Goal: Information Seeking & Learning: Learn about a topic

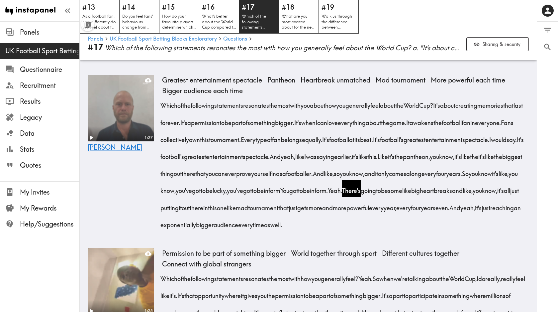
scroll to position [306, 0]
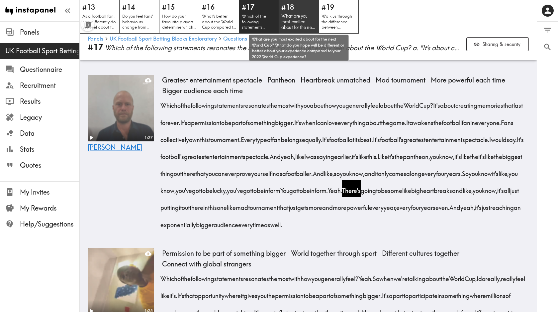
click at [295, 19] on p "What are you most excited about for the next World Cup? What do you hope will b…" at bounding box center [298, 21] width 35 height 17
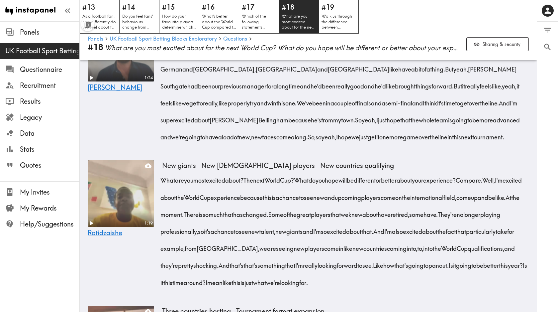
scroll to position [417, 0]
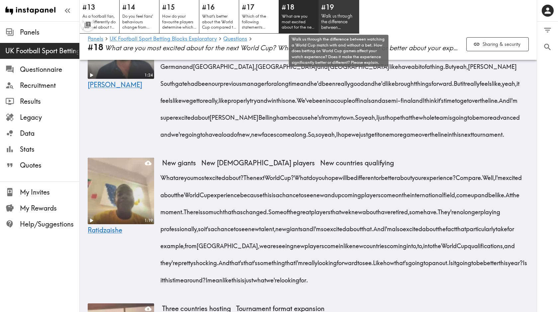
click at [342, 14] on p "Walk us through the difference between watching a World Cup match with and with…" at bounding box center [338, 21] width 35 height 17
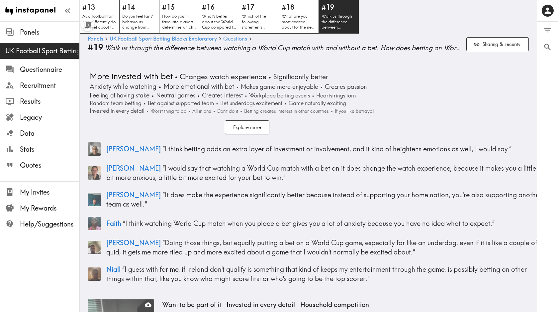
click at [233, 41] on link "Questions" at bounding box center [235, 39] width 24 height 6
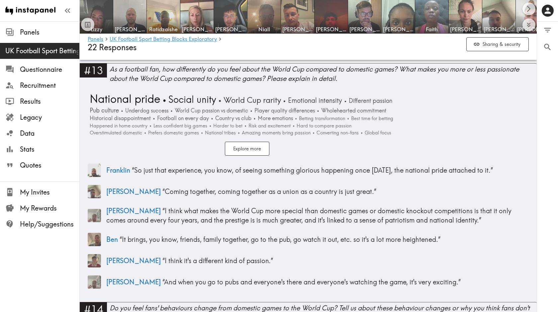
scroll to position [1656, 0]
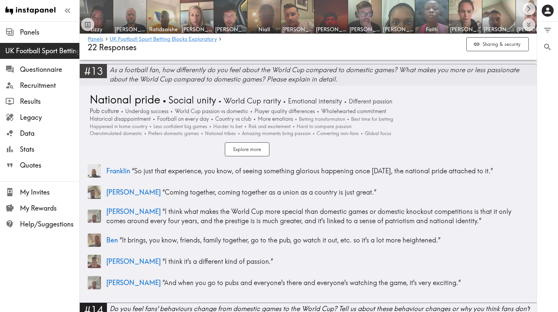
click at [486, 75] on div "As a football fan, how differently do you feel about the World Cup compared to …" at bounding box center [323, 74] width 427 height 19
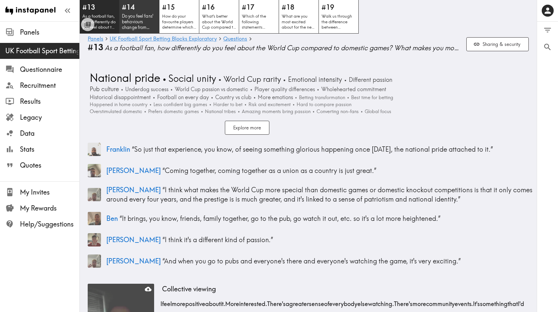
click at [150, 24] on p "Do you feel fans' behaviours change from domestic games to the World Cup? Tell …" at bounding box center [139, 21] width 35 height 17
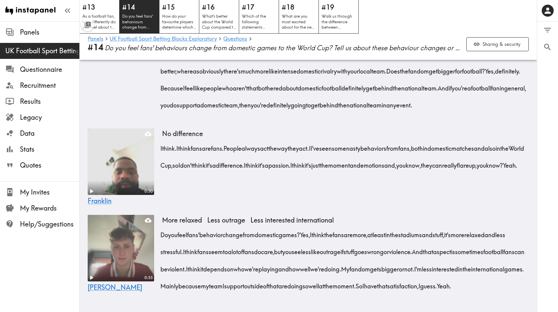
scroll to position [3321, 0]
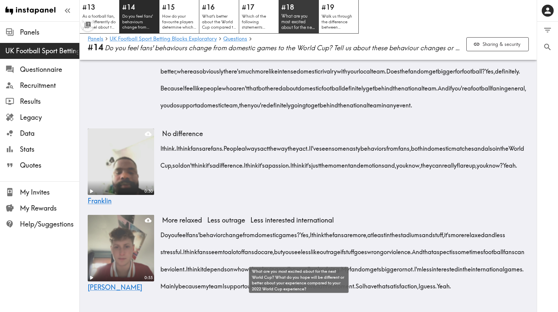
click at [306, 19] on p "What are you most excited about for the next World Cup? What do you hope will b…" at bounding box center [298, 21] width 35 height 17
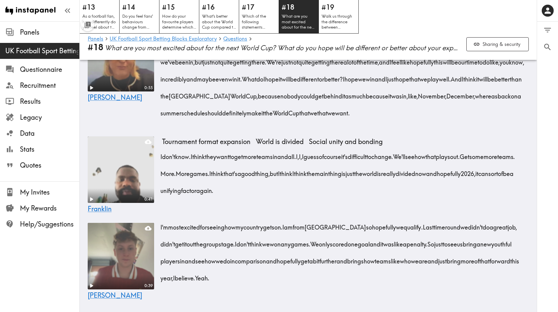
scroll to position [2694, 0]
click at [261, 15] on p "Which of the following statements resonates the most with how you generally fee…" at bounding box center [258, 21] width 35 height 17
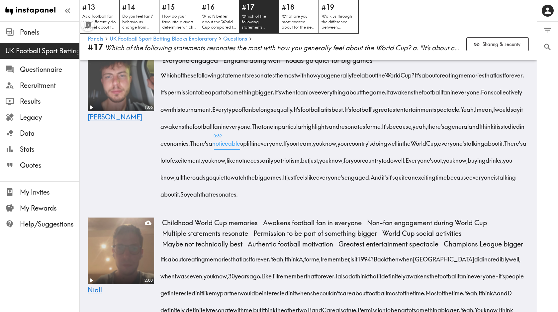
scroll to position [746, 0]
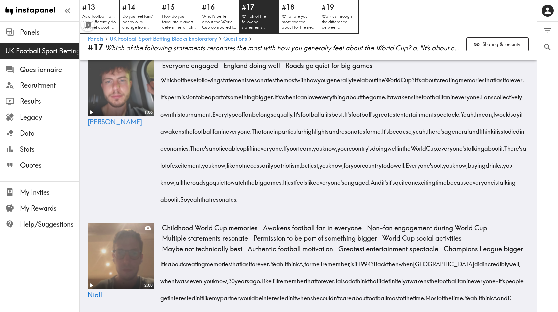
click at [100, 126] on span "[PERSON_NAME]" at bounding box center [115, 122] width 54 height 8
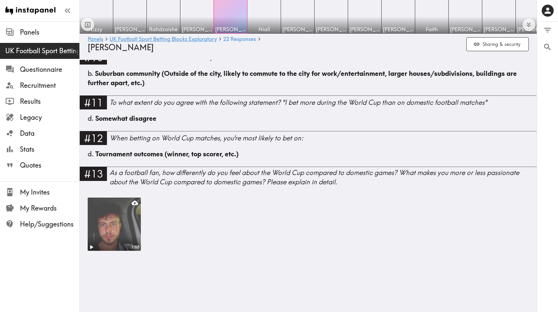
scroll to position [1590, 0]
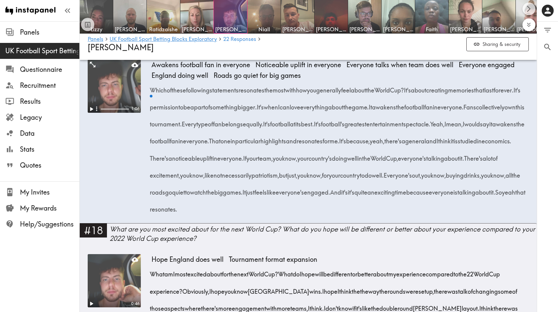
click at [528, 23] on icon "Expand to show all items" at bounding box center [529, 24] width 4 height 2
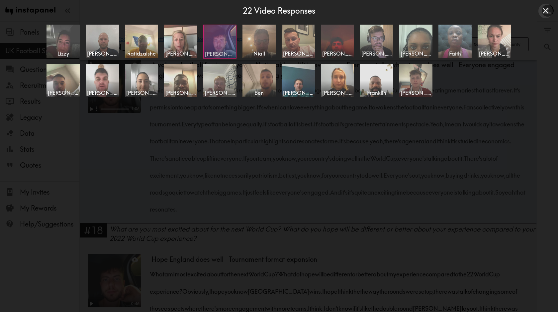
click at [228, 45] on div at bounding box center [220, 41] width 33 height 33
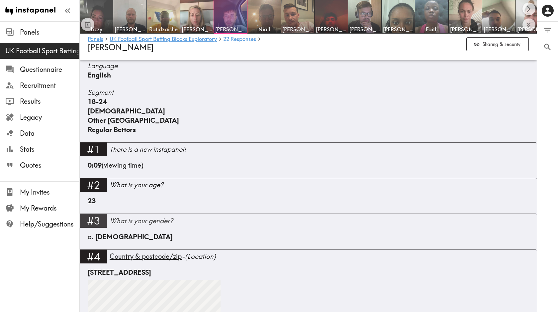
scroll to position [147, 0]
click at [225, 11] on div at bounding box center [230, 16] width 33 height 33
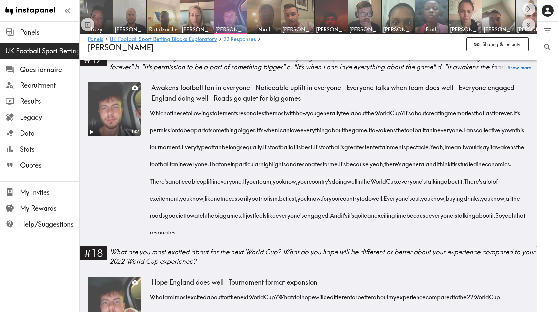
scroll to position [1568, 0]
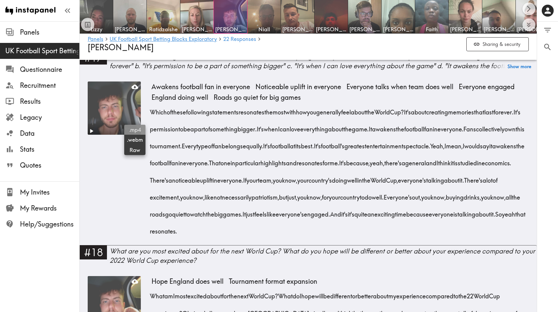
click at [134, 129] on span ".mp4" at bounding box center [135, 129] width 16 height 7
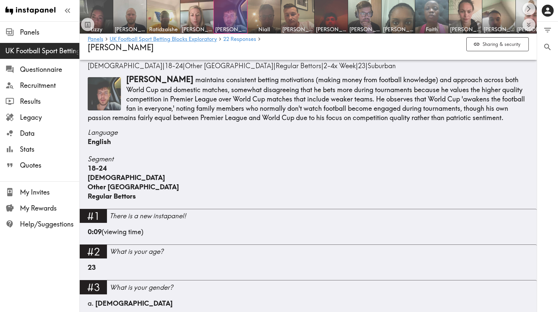
scroll to position [82, 0]
click at [130, 19] on img at bounding box center [130, 16] width 35 height 35
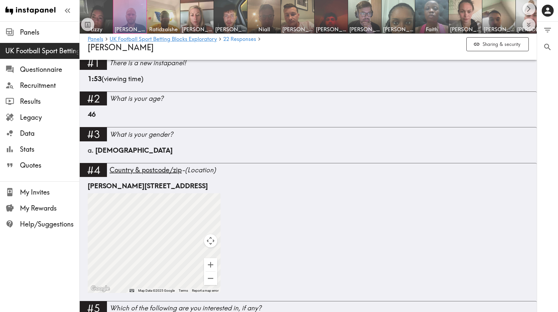
scroll to position [243, 0]
drag, startPoint x: 205, startPoint y: 186, endPoint x: 230, endPoint y: 187, distance: 24.9
click at [230, 187] on div "[PERSON_NAME][STREET_ADDRESS]" at bounding box center [308, 185] width 441 height 9
copy div "DY9 9TN"
click at [133, 21] on div at bounding box center [129, 16] width 33 height 33
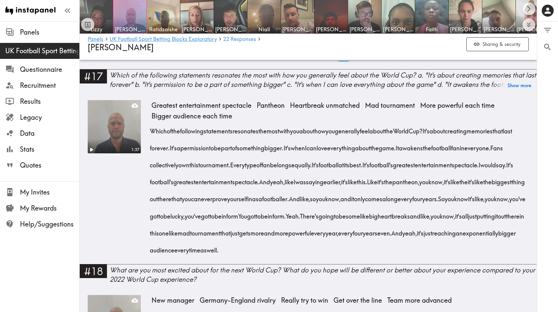
scroll to position [1617, 0]
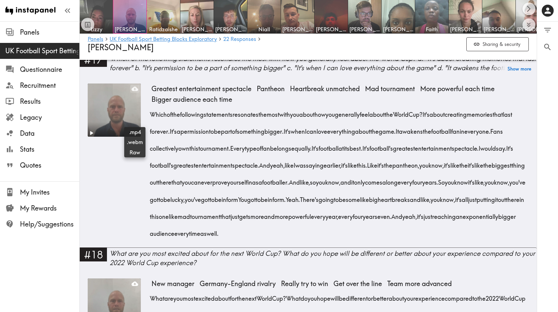
click at [134, 91] on icon at bounding box center [135, 89] width 7 height 4
click at [528, 26] on icon "Expand to show all items" at bounding box center [529, 26] width 4 height 2
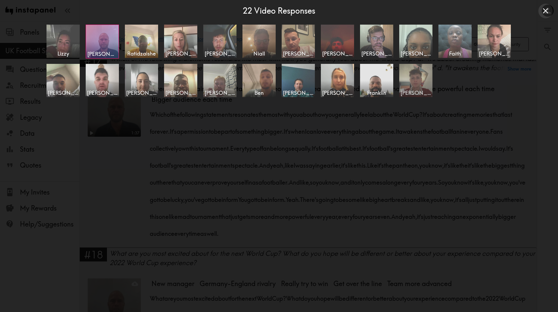
click at [422, 78] on img at bounding box center [416, 80] width 35 height 35
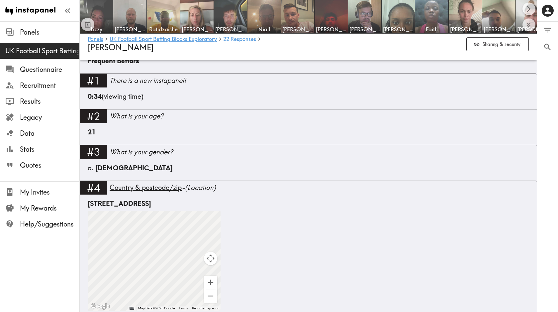
scroll to position [262, 0]
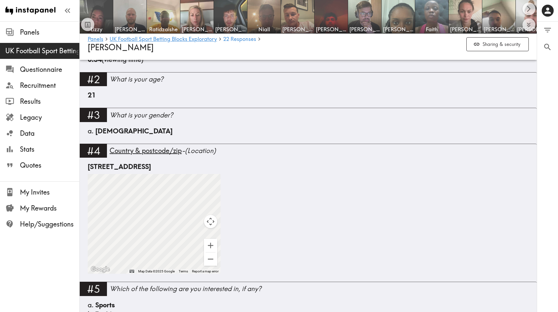
drag, startPoint x: 135, startPoint y: 167, endPoint x: 165, endPoint y: 167, distance: 30.2
click at [165, 167] on div "[STREET_ADDRESS]" at bounding box center [308, 166] width 441 height 9
copy div "SA70 7RY"
click at [528, 27] on icon "Expand to show all items" at bounding box center [529, 25] width 8 height 8
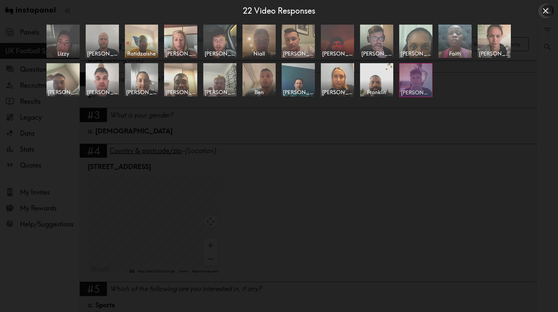
click at [428, 81] on div at bounding box center [416, 79] width 33 height 33
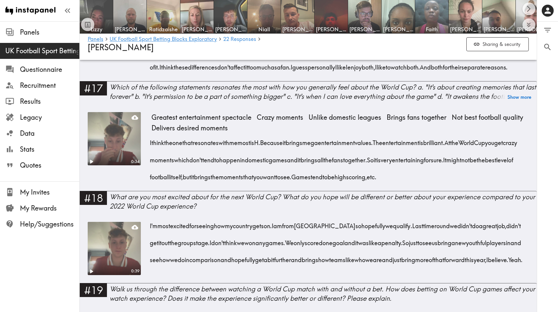
scroll to position [1335, 0]
click at [134, 160] on span ".mp4" at bounding box center [135, 159] width 16 height 7
click at [531, 24] on icon "Expand to show all items" at bounding box center [529, 25] width 8 height 8
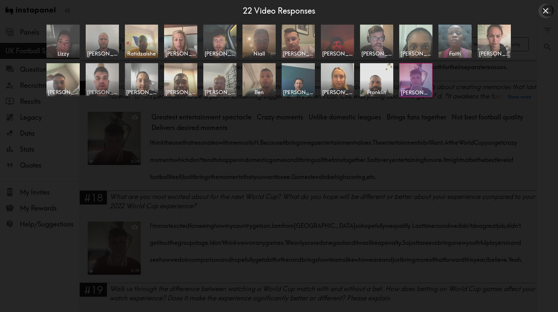
click at [98, 81] on img at bounding box center [102, 79] width 35 height 35
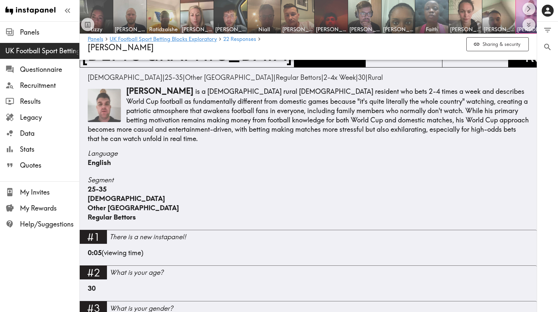
scroll to position [66, 0]
